Goal: Task Accomplishment & Management: Manage account settings

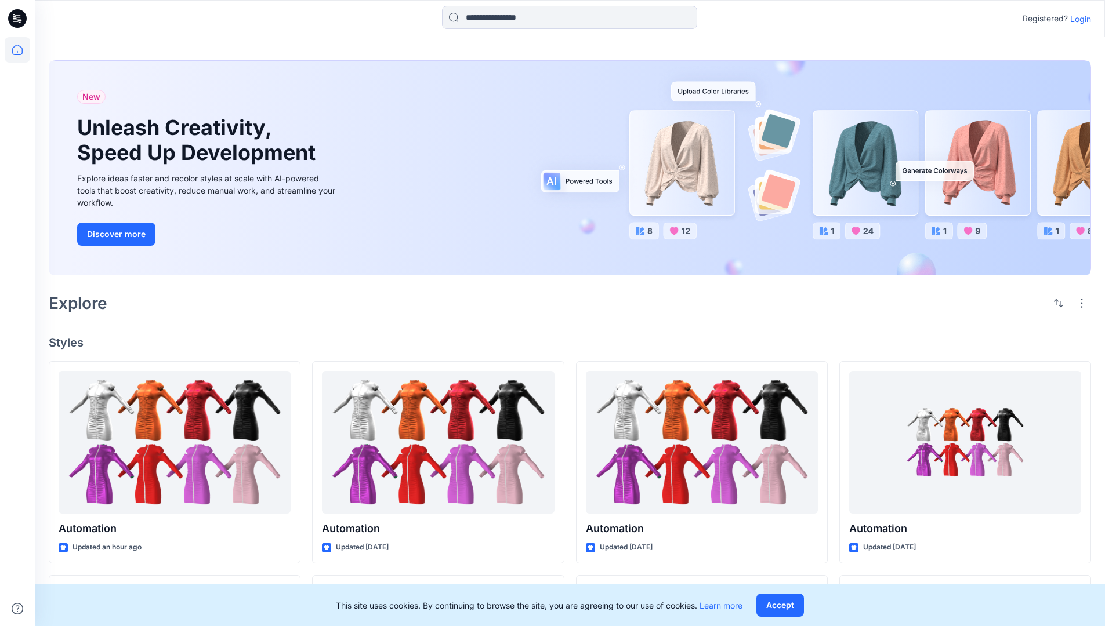
click at [1078, 19] on p "Login" at bounding box center [1080, 19] width 21 height 12
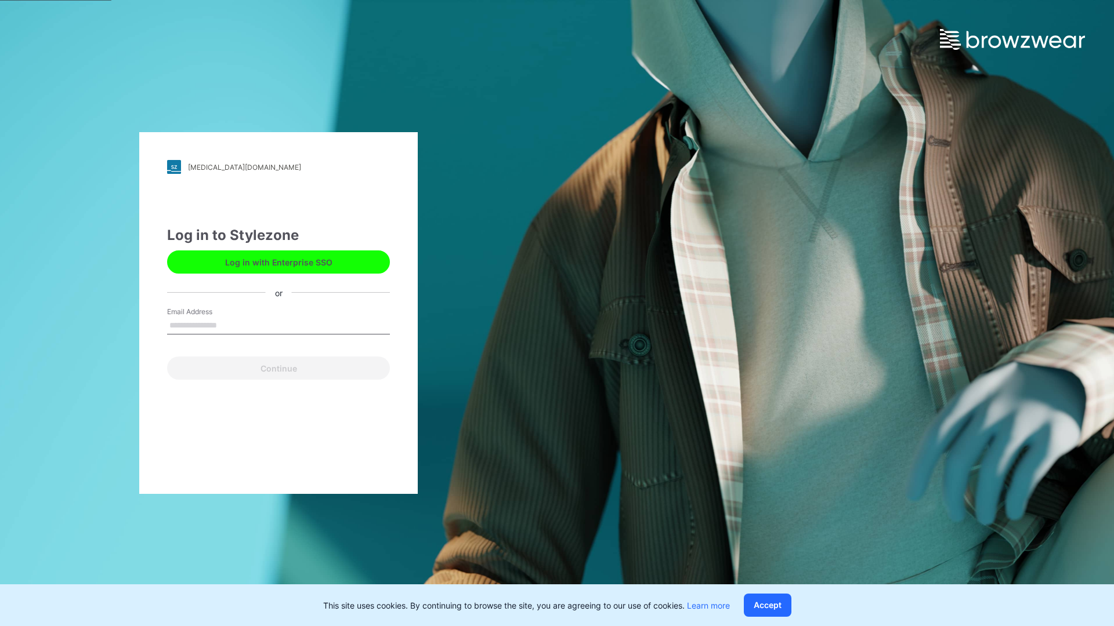
click at [229, 325] on input "Email Address" at bounding box center [278, 325] width 223 height 17
type input "**********"
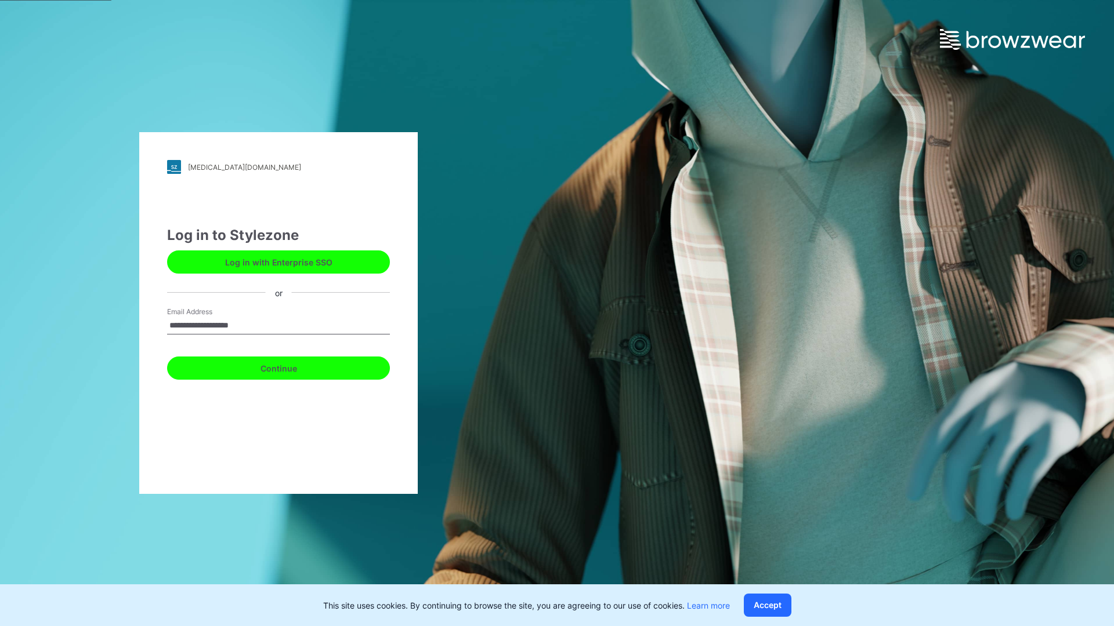
click at [291, 367] on button "Continue" at bounding box center [278, 368] width 223 height 23
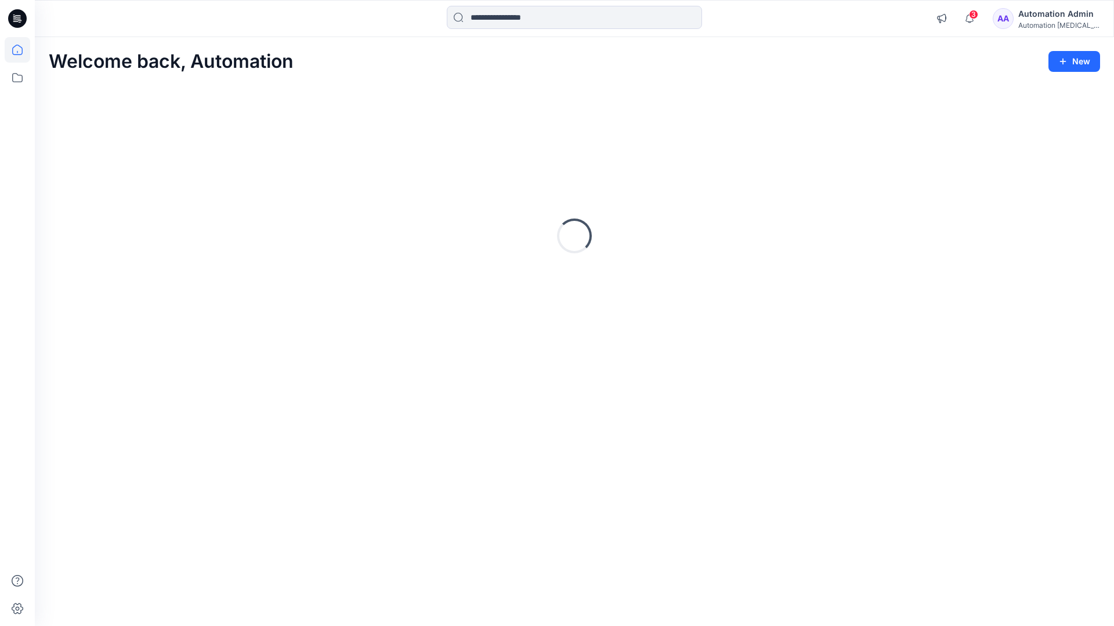
click at [22, 50] on icon at bounding box center [17, 50] width 10 height 10
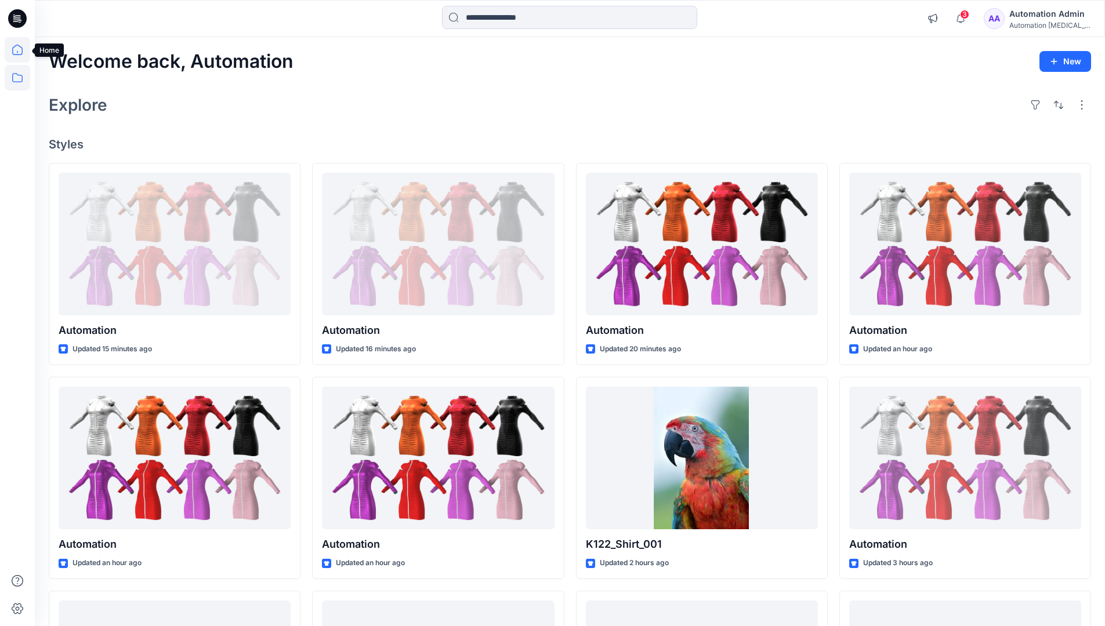
click at [17, 76] on icon at bounding box center [18, 78] width 26 height 26
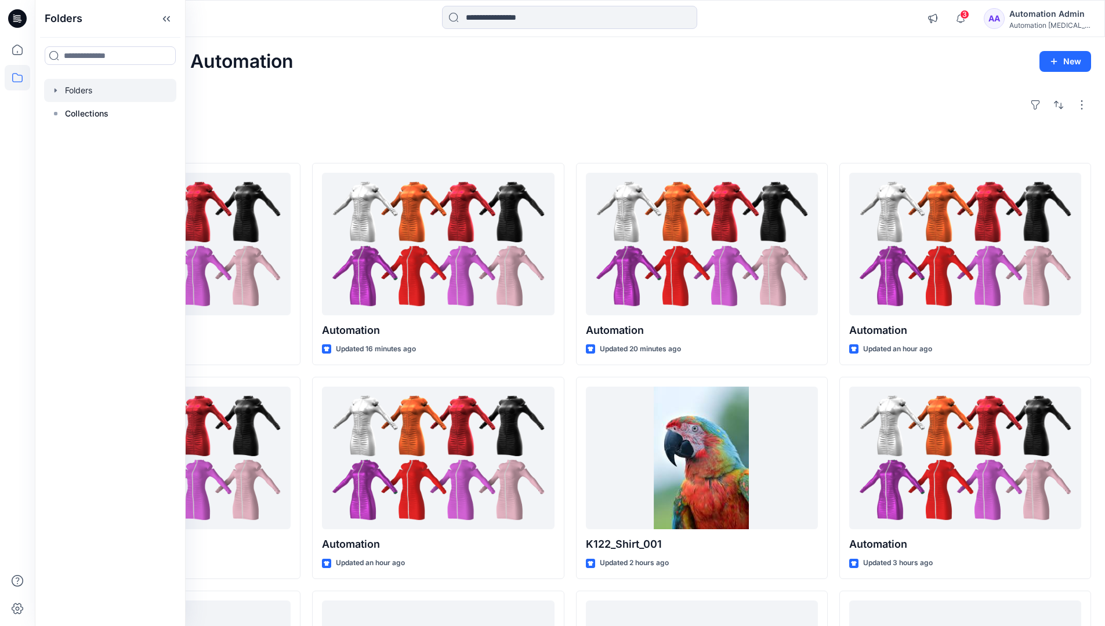
click at [72, 87] on div at bounding box center [110, 90] width 132 height 23
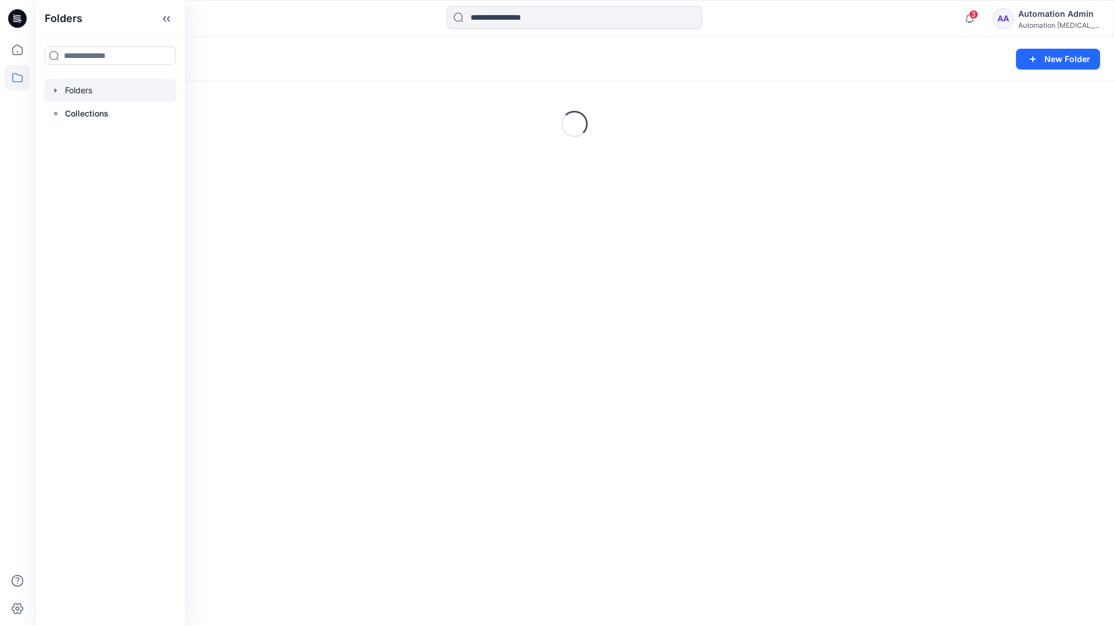
scroll to position [120, 0]
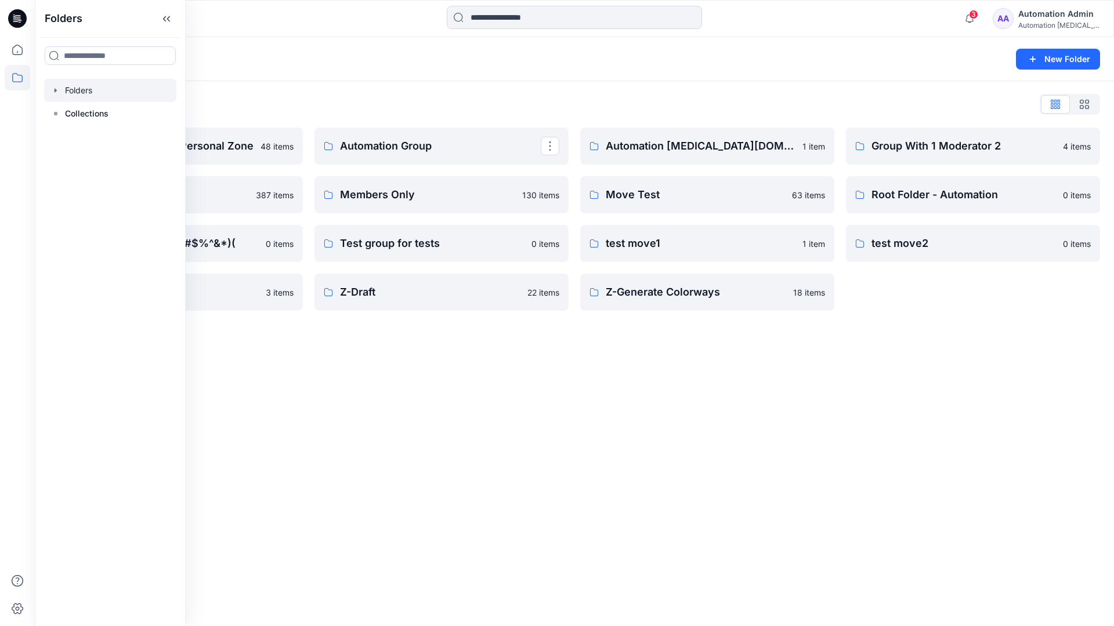
click at [393, 150] on p "Automation Group" at bounding box center [440, 146] width 201 height 16
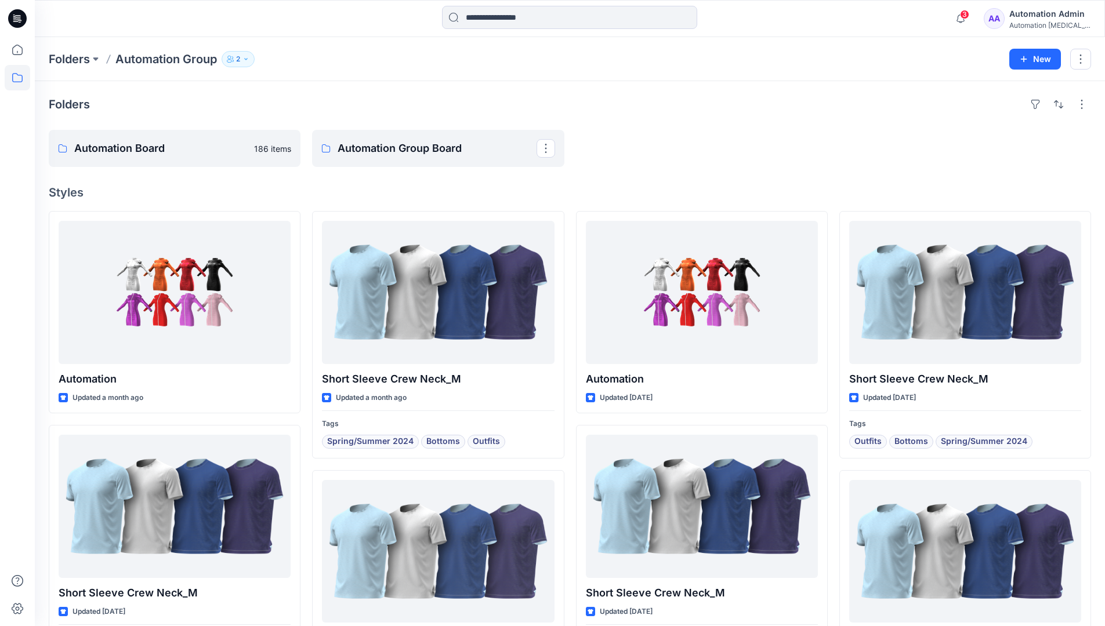
click at [249, 60] on icon "button" at bounding box center [245, 59] width 7 height 7
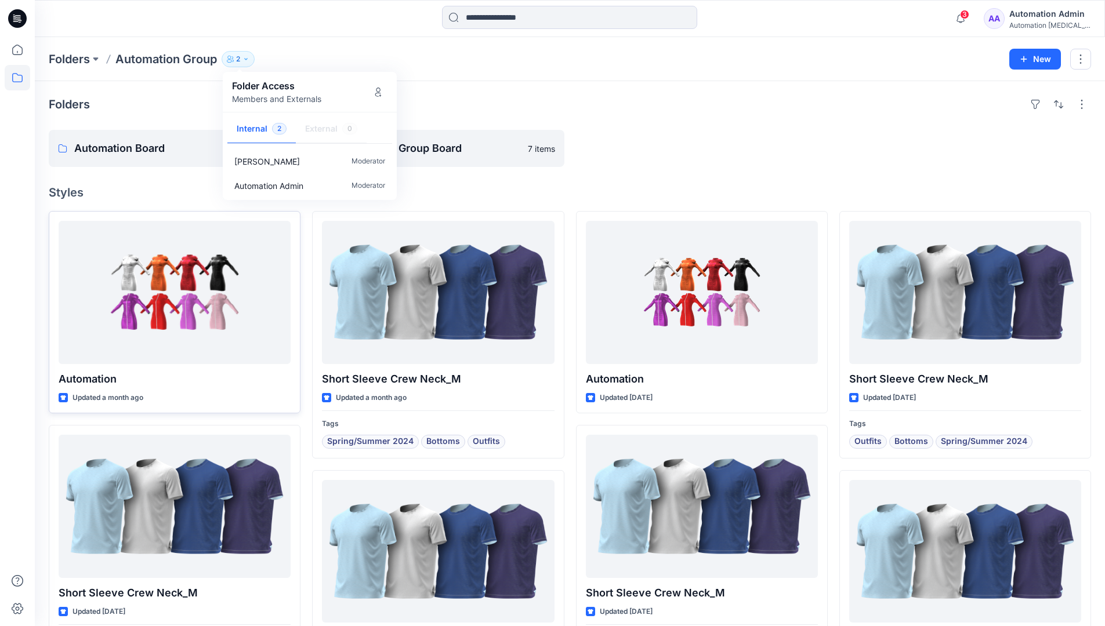
click at [253, 301] on div at bounding box center [175, 292] width 232 height 143
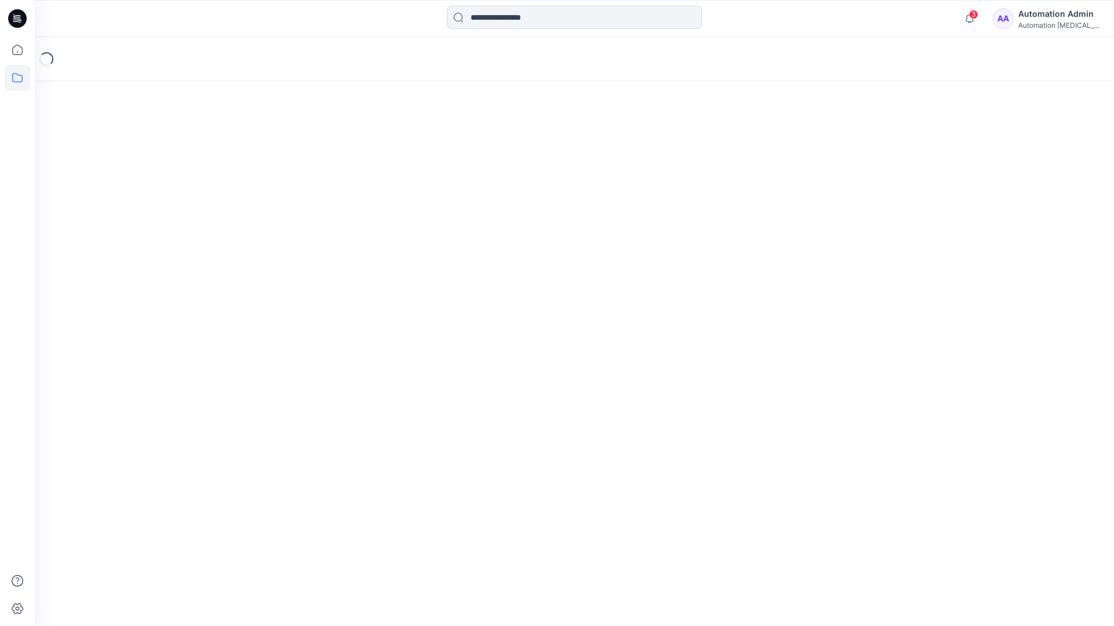
click at [10, 81] on icon at bounding box center [18, 78] width 26 height 26
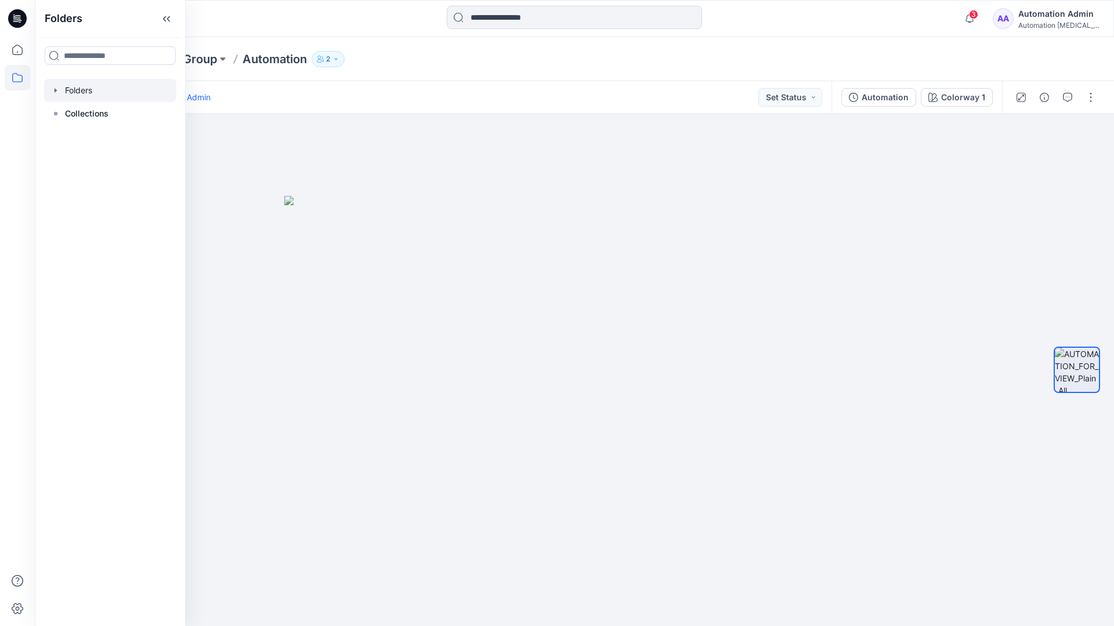
click at [68, 89] on div at bounding box center [110, 90] width 132 height 23
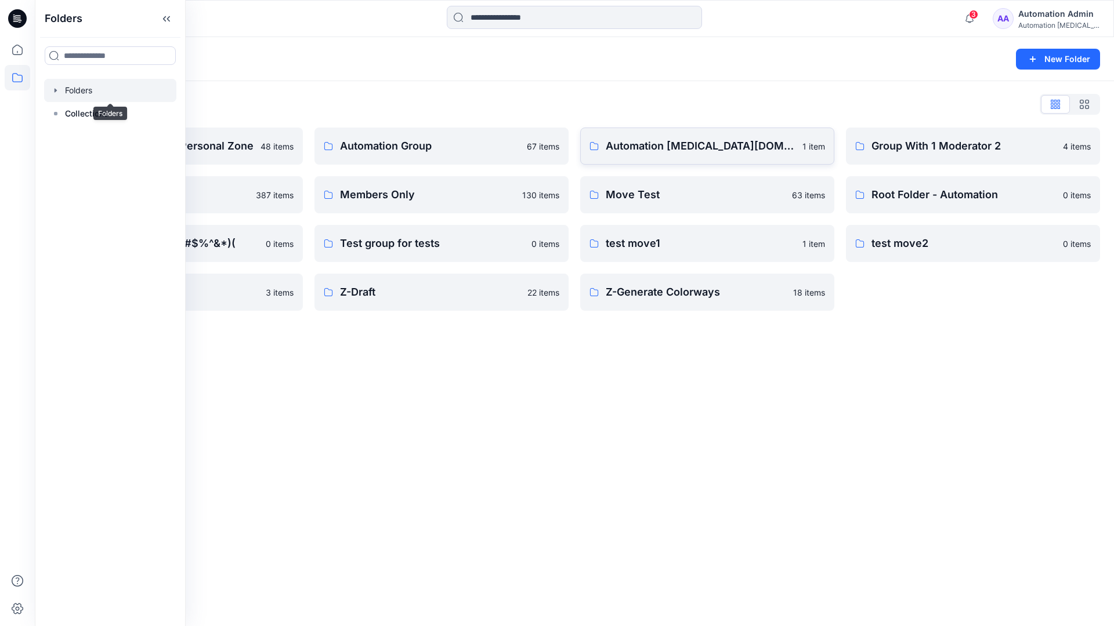
click at [676, 151] on p "Automation [MEDICAL_DATA][DOMAIN_NAME]" at bounding box center [700, 146] width 190 height 16
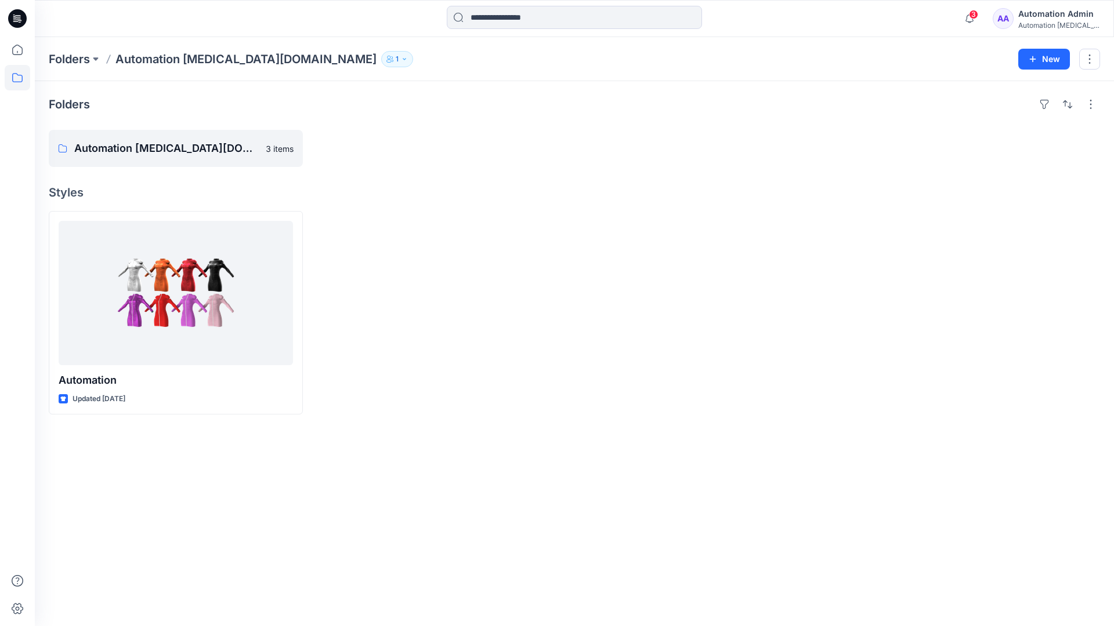
click at [401, 61] on icon "button" at bounding box center [404, 59] width 7 height 7
click at [1043, 18] on div "Automation Admin" at bounding box center [1058, 14] width 81 height 14
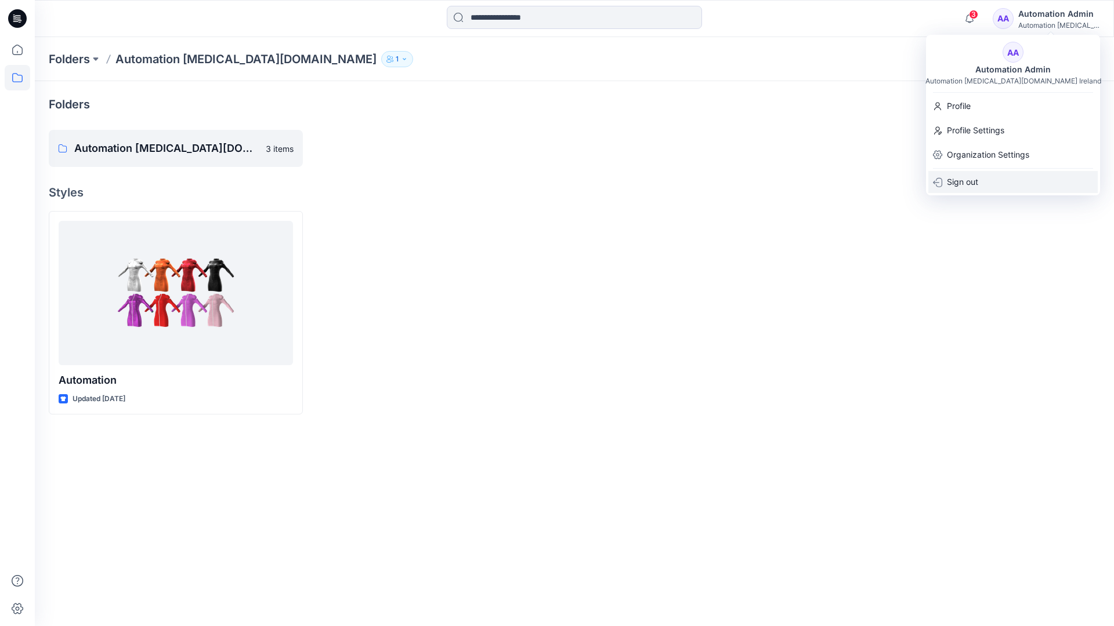
click at [981, 179] on div "Sign out" at bounding box center [1012, 182] width 169 height 22
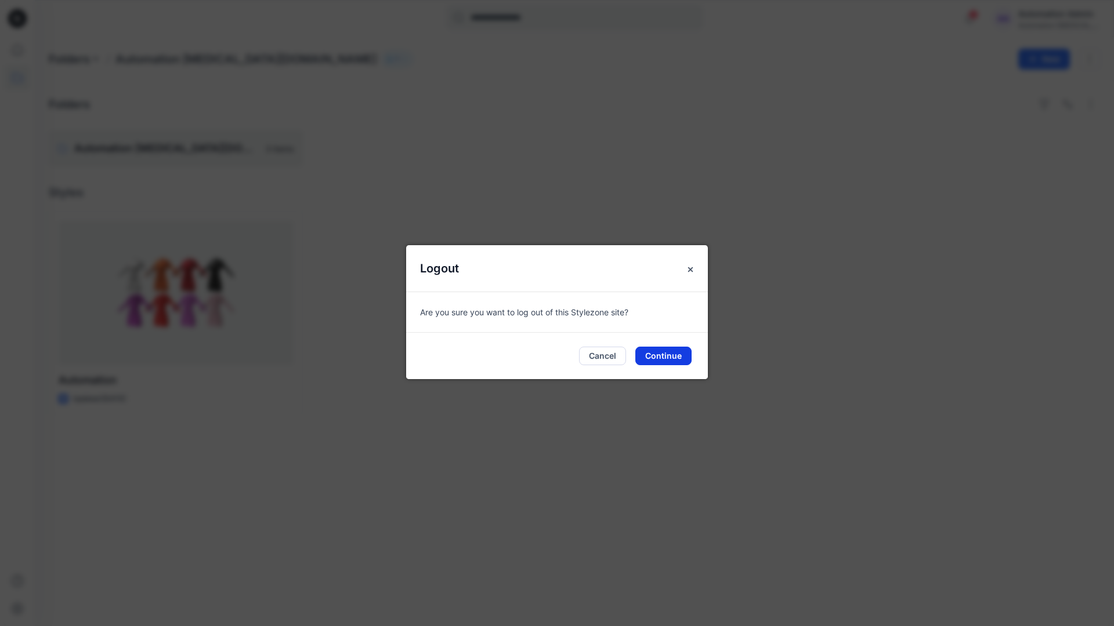
click at [666, 353] on button "Continue" at bounding box center [663, 356] width 56 height 19
